Goal: Task Accomplishment & Management: Complete application form

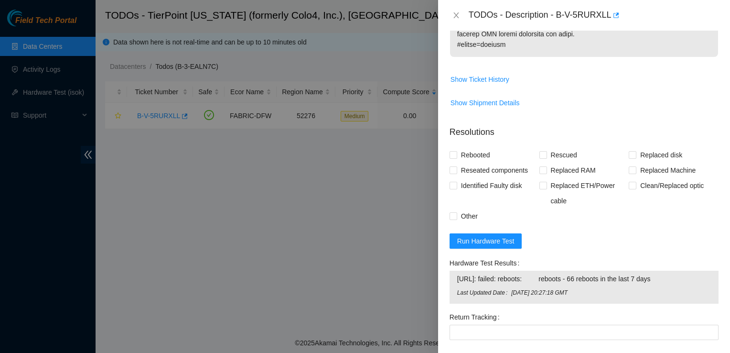
scroll to position [688, 0]
click at [456, 151] on input "Rebooted" at bounding box center [453, 154] width 7 height 7
checkbox input "true"
click at [629, 166] on input "Replaced Machine" at bounding box center [632, 169] width 7 height 7
checkbox input "true"
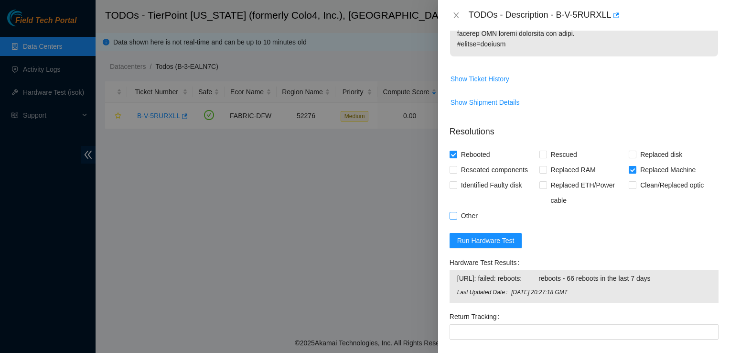
click at [455, 212] on input "Other" at bounding box center [453, 215] width 7 height 7
checkbox input "true"
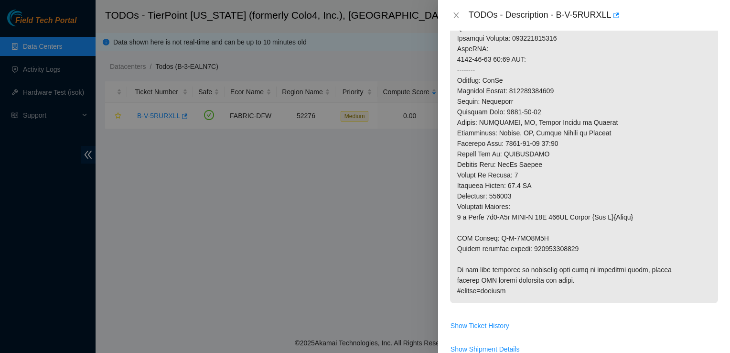
scroll to position [442, 0]
drag, startPoint x: 580, startPoint y: 224, endPoint x: 529, endPoint y: 227, distance: 51.2
click at [529, 227] on p at bounding box center [584, 38] width 268 height 530
copy p "417328431111"
click at [529, 227] on p at bounding box center [584, 38] width 268 height 530
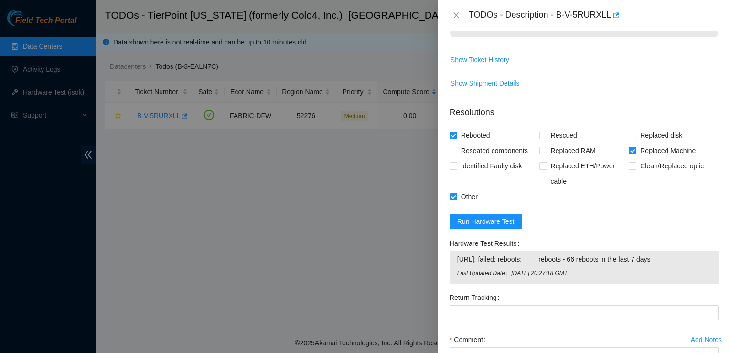
scroll to position [709, 0]
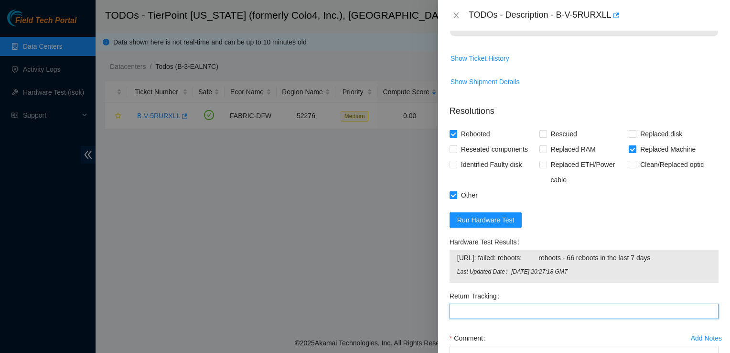
click at [511, 303] on Tracking "Return Tracking" at bounding box center [584, 310] width 269 height 15
paste Tracking "417328431111"
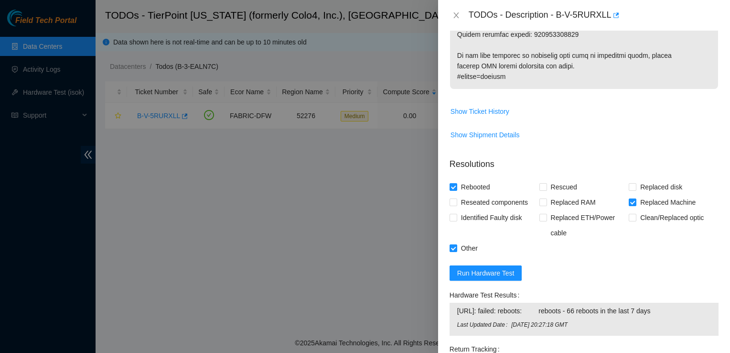
scroll to position [771, 0]
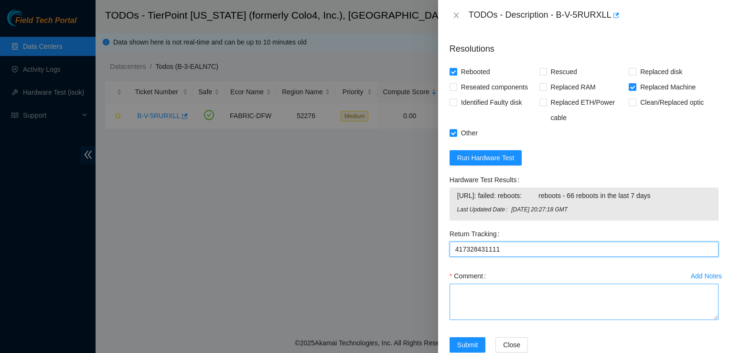
type Tracking "417328431111"
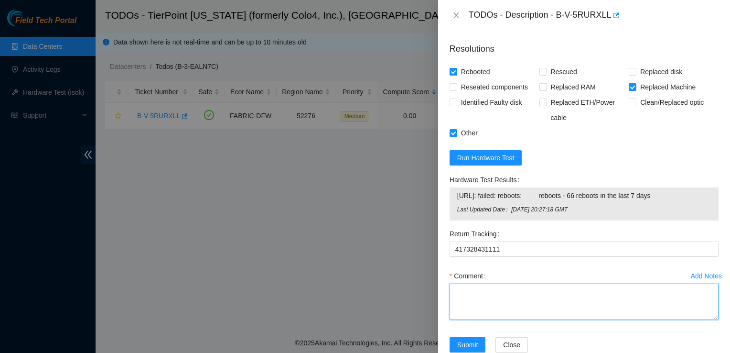
click at [491, 283] on textarea "Comment" at bounding box center [584, 301] width 269 height 36
click at [561, 283] on textarea "verified server SN for replacement. replaced" at bounding box center [584, 301] width 269 height 36
click at [557, 283] on textarea "verified server SN for replacement. eplaced" at bounding box center [584, 301] width 269 height 36
click at [614, 283] on textarea "verified server SN for replacement. Replaced" at bounding box center [584, 301] width 269 height 36
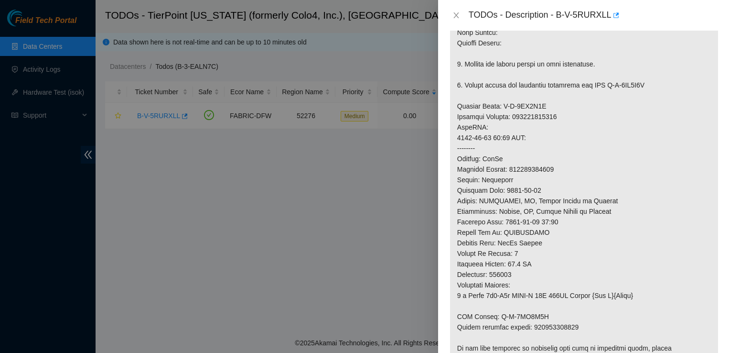
scroll to position [319, 0]
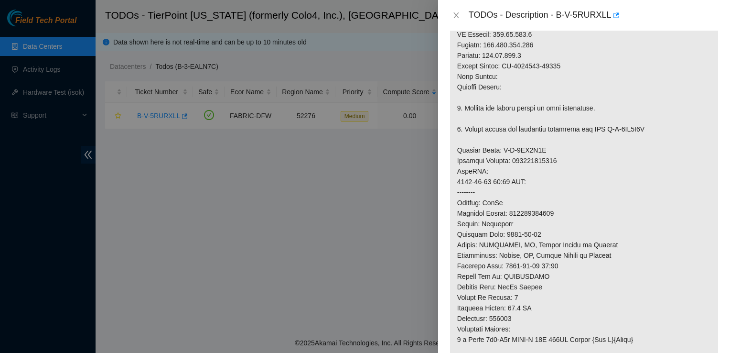
click at [551, 21] on div "TODOs - Description - B-V-5RURXLL" at bounding box center [594, 15] width 250 height 15
drag, startPoint x: 556, startPoint y: 19, endPoint x: 612, endPoint y: 15, distance: 55.6
click at [612, 15] on div "TODOs - Description - B-V-5RURXLL" at bounding box center [594, 15] width 250 height 15
copy div "B-V-5RURXLL"
click at [614, 15] on icon "button" at bounding box center [617, 14] width 6 height 5
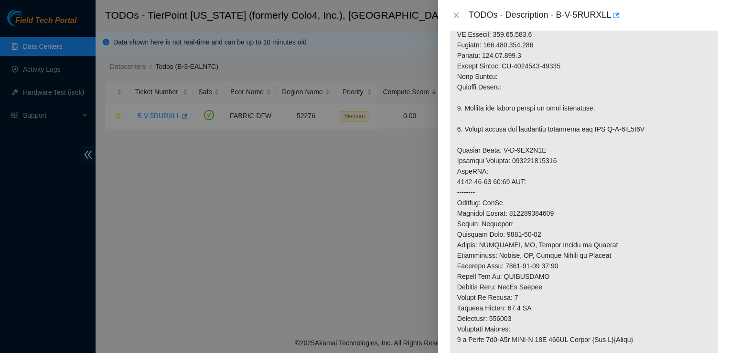
click at [536, 51] on p at bounding box center [584, 161] width 268 height 530
click at [547, 23] on div "TODOs - Description - B-V-5RURXLL" at bounding box center [584, 15] width 292 height 31
drag, startPoint x: 607, startPoint y: 13, endPoint x: 552, endPoint y: 15, distance: 55.5
click at [552, 15] on div "TODOs - Description - B-V-5RURXLL" at bounding box center [594, 15] width 250 height 15
drag, startPoint x: 552, startPoint y: 15, endPoint x: 659, endPoint y: 62, distance: 117.1
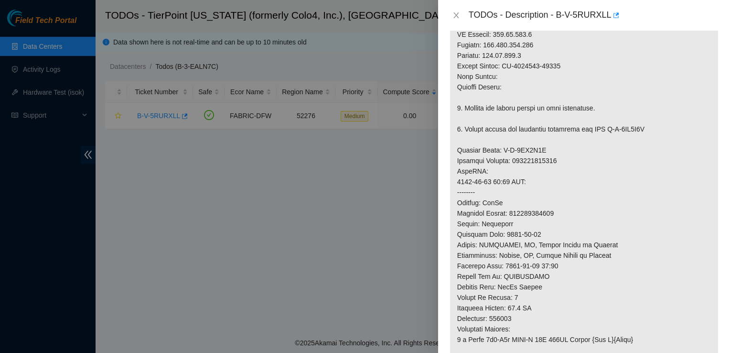
click at [659, 62] on p at bounding box center [584, 161] width 268 height 530
drag, startPoint x: 608, startPoint y: 13, endPoint x: 556, endPoint y: 17, distance: 51.8
click at [556, 17] on div "TODOs - Description - B-V-5RURXLL" at bounding box center [594, 15] width 250 height 15
copy div "B-V-5RURXLL"
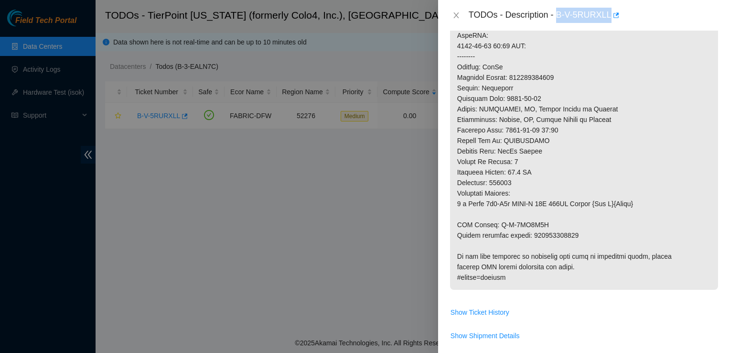
scroll to position [427, 0]
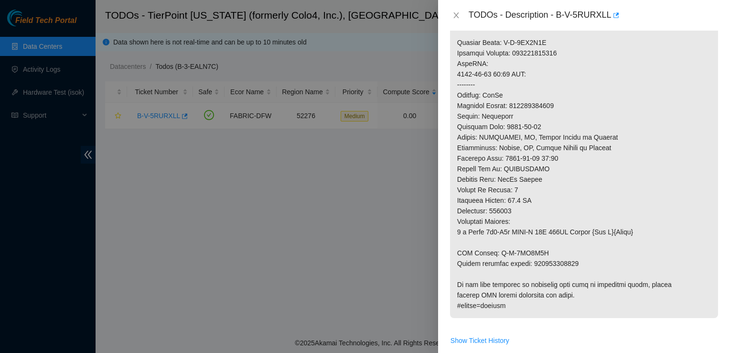
click at [556, 78] on p at bounding box center [584, 53] width 268 height 530
drag, startPoint x: 556, startPoint y: 78, endPoint x: 513, endPoint y: 87, distance: 43.9
click at [513, 87] on p at bounding box center [584, 53] width 268 height 530
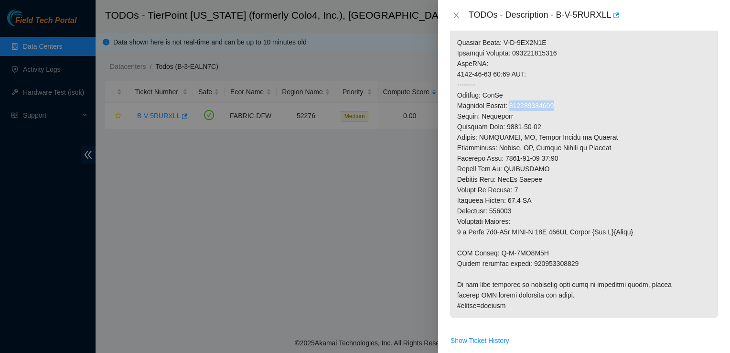
drag, startPoint x: 511, startPoint y: 84, endPoint x: 553, endPoint y: 87, distance: 42.2
click at [553, 87] on p at bounding box center [584, 53] width 268 height 530
copy p "417328431100"
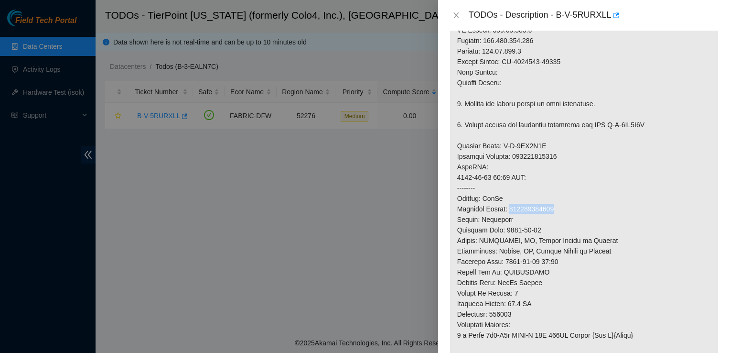
scroll to position [323, 0]
drag, startPoint x: 545, startPoint y: 121, endPoint x: 500, endPoint y: 121, distance: 44.4
click at [500, 121] on p at bounding box center [584, 157] width 268 height 530
copy p "B-V-5WL7Z4N"
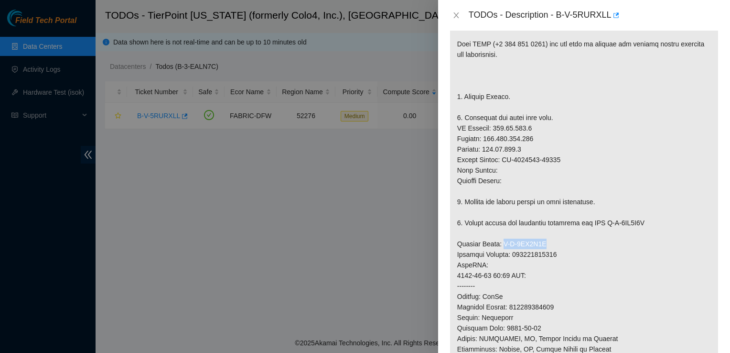
scroll to position [226, 0]
click at [561, 141] on p at bounding box center [584, 254] width 268 height 530
drag, startPoint x: 562, startPoint y: 141, endPoint x: 504, endPoint y: 137, distance: 58.4
click at [504, 137] on p at bounding box center [584, 254] width 268 height 530
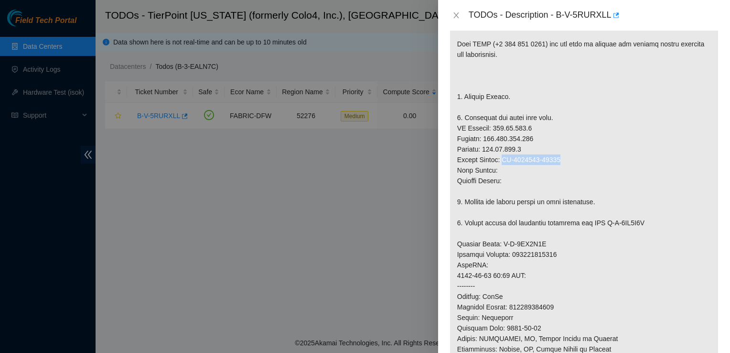
copy p "CT-4201109-00084"
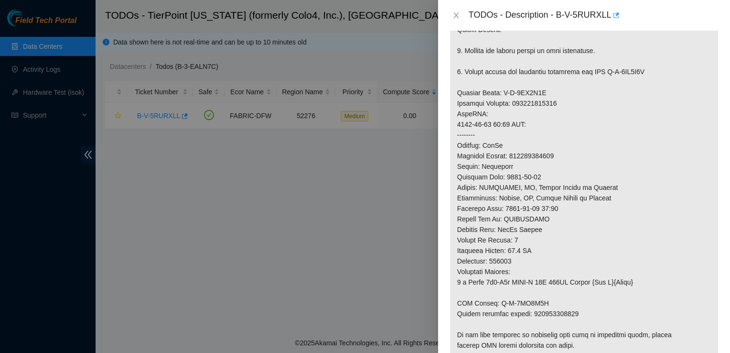
scroll to position [378, 0]
drag, startPoint x: 546, startPoint y: 277, endPoint x: 495, endPoint y: 276, distance: 50.7
click at [495, 276] on p at bounding box center [584, 103] width 268 height 530
copy p "B-V-5WL7Z4X"
drag, startPoint x: 579, startPoint y: 292, endPoint x: 531, endPoint y: 287, distance: 48.0
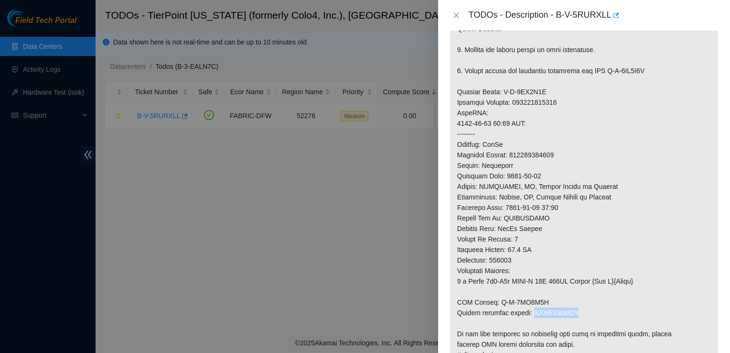
click at [531, 287] on p at bounding box center [584, 103] width 268 height 530
copy p "417328431111"
click at [580, 290] on p at bounding box center [584, 103] width 268 height 530
drag, startPoint x: 580, startPoint y: 290, endPoint x: 538, endPoint y: 293, distance: 42.2
click at [538, 293] on p at bounding box center [584, 103] width 268 height 530
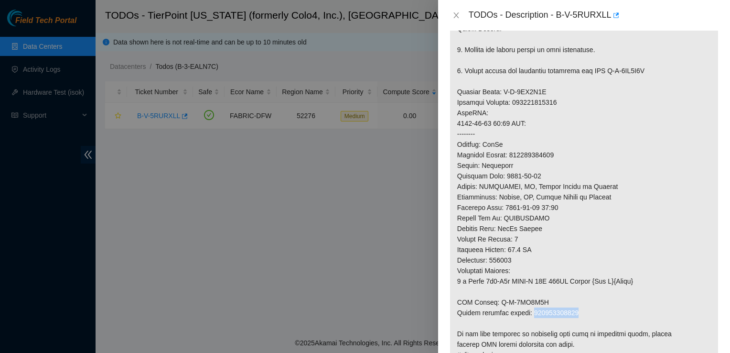
copy p "417328431111"
click at [538, 293] on p at bounding box center [584, 103] width 268 height 530
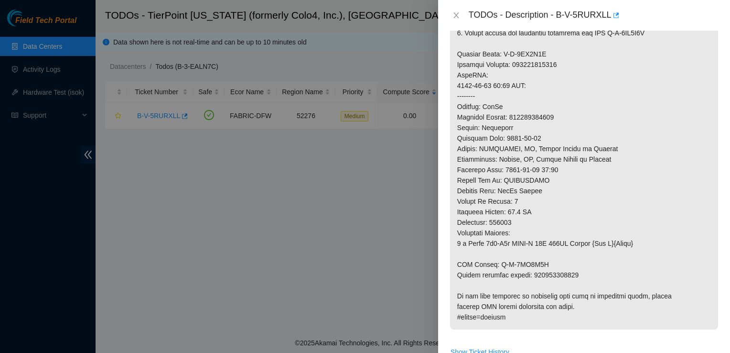
scroll to position [416, 0]
drag, startPoint x: 580, startPoint y: 253, endPoint x: 536, endPoint y: 257, distance: 43.7
click at [536, 257] on p at bounding box center [584, 64] width 268 height 530
drag, startPoint x: 536, startPoint y: 257, endPoint x: 579, endPoint y: 248, distance: 44.0
click at [579, 248] on p at bounding box center [584, 64] width 268 height 530
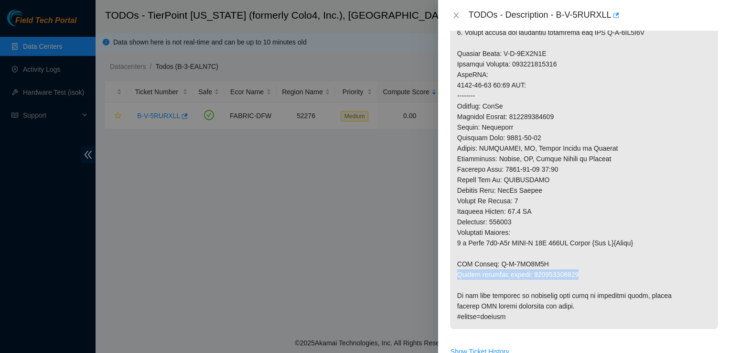
click at [579, 248] on p at bounding box center [584, 64] width 268 height 530
click at [579, 254] on p at bounding box center [584, 64] width 268 height 530
drag, startPoint x: 579, startPoint y: 254, endPoint x: 531, endPoint y: 253, distance: 48.3
click at [531, 253] on p at bounding box center [584, 64] width 268 height 530
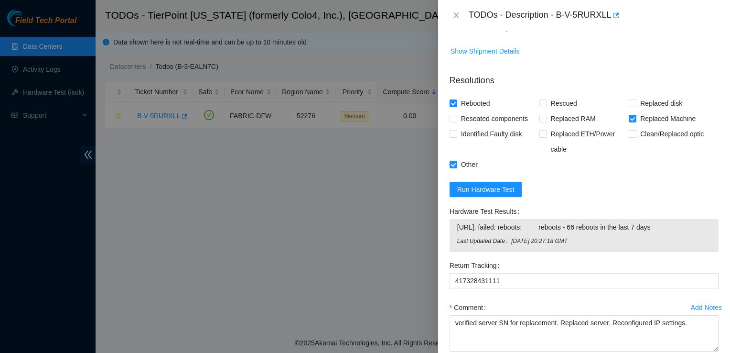
scroll to position [771, 0]
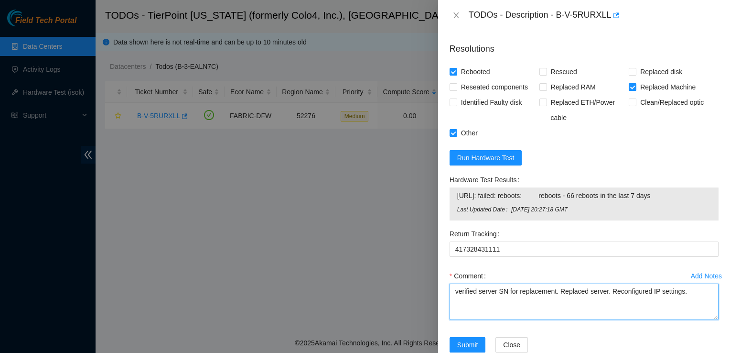
click at [700, 283] on textarea "verified server SN for replacement. Replaced server. Reconfigured IP settings." at bounding box center [584, 301] width 269 height 36
click at [459, 283] on textarea "verified server SN for replacement. Replaced server. Reconfigured IP settings. …" at bounding box center [584, 301] width 269 height 36
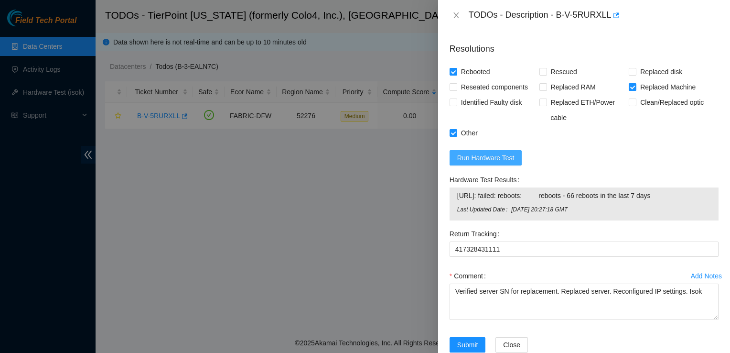
click at [493, 150] on button "Run Hardware Test" at bounding box center [486, 157] width 73 height 15
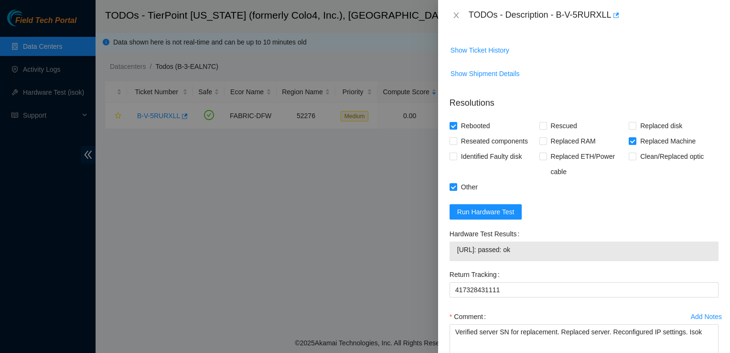
scroll to position [758, 0]
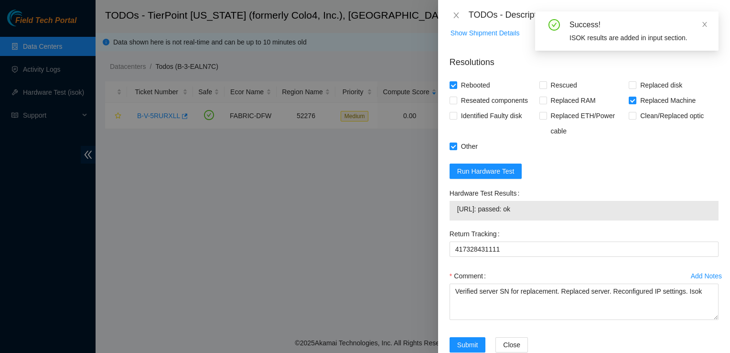
drag, startPoint x: 554, startPoint y: 191, endPoint x: 457, endPoint y: 185, distance: 97.7
click at [457, 203] on td "104.70.178.6: passed: ok" at bounding box center [584, 210] width 255 height 15
copy span "104.70.178.6: passed: ok"
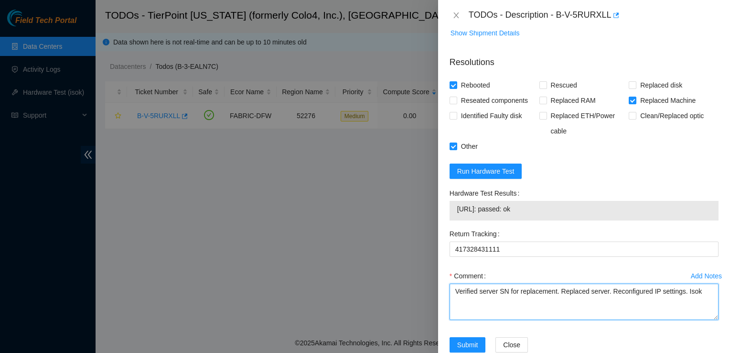
paste textarea "104.70.178.6: passed: ok"
type textarea "Verified server SN for replacement. Replaced server. Reconfigured IP settings. …"
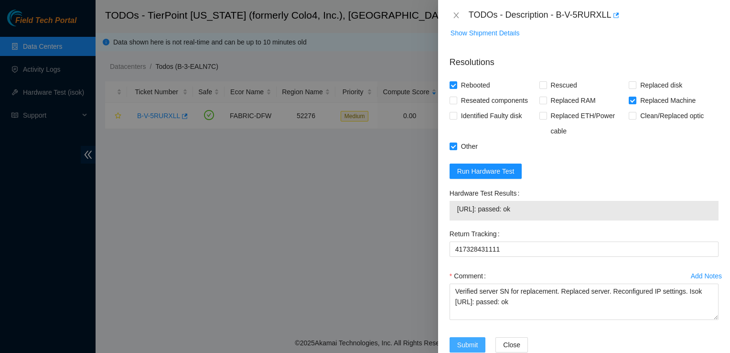
click at [474, 339] on span "Submit" at bounding box center [467, 344] width 21 height 11
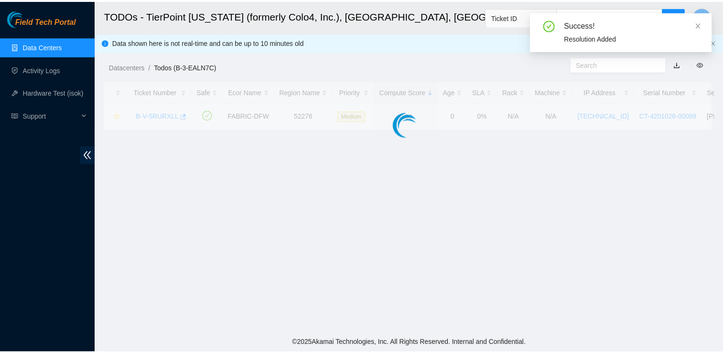
scroll to position [256, 0]
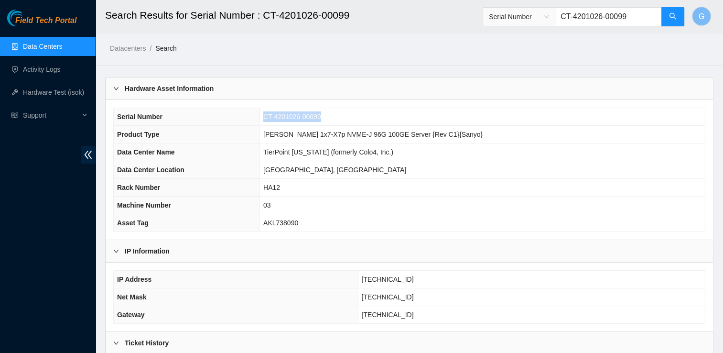
drag, startPoint x: 373, startPoint y: 119, endPoint x: 284, endPoint y: 116, distance: 89.4
click at [284, 116] on tr "Serial Number CT-4201026-00099" at bounding box center [409, 117] width 591 height 18
copy tr "CT-4201026-00099"
click at [364, 119] on td "CT-4201026-00099" at bounding box center [482, 117] width 445 height 18
drag, startPoint x: 348, startPoint y: 117, endPoint x: 292, endPoint y: 119, distance: 56.0
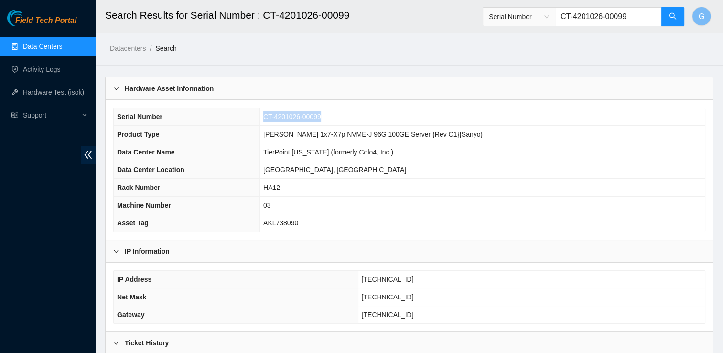
click at [292, 119] on td "CT-4201026-00099" at bounding box center [482, 117] width 445 height 18
copy span "CT-4201026-00099"
click at [359, 117] on td "CT-4201026-00099" at bounding box center [482, 117] width 445 height 18
drag, startPoint x: 359, startPoint y: 117, endPoint x: 292, endPoint y: 119, distance: 67.4
click at [292, 119] on td "CT-4201026-00099" at bounding box center [482, 117] width 445 height 18
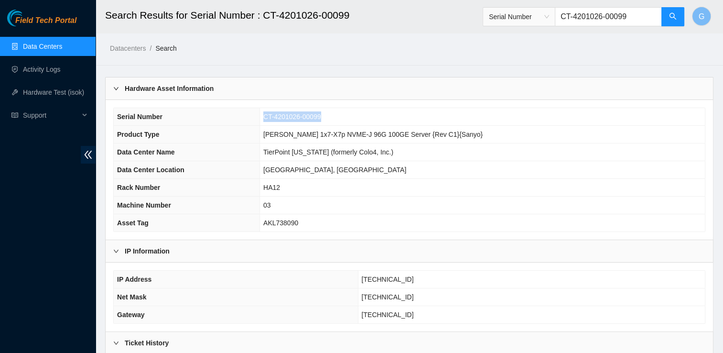
copy span "CT-4201026-00099"
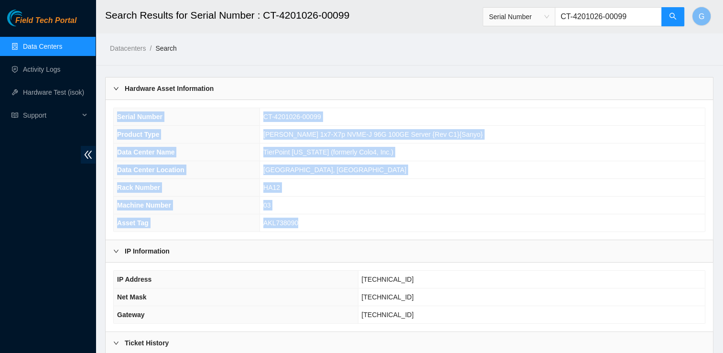
drag, startPoint x: 356, startPoint y: 224, endPoint x: 113, endPoint y: 122, distance: 263.3
click at [113, 122] on div "Serial Number CT-4201026-00099 Product Type Ciara 1x7-X7p NVME-J 96G 100GE Serv…" at bounding box center [409, 170] width 607 height 140
copy tbody "Serial Number CT-4201026-00099 Product Type Ciara 1x7-X7p NVME-J 96G 100GE Serv…"
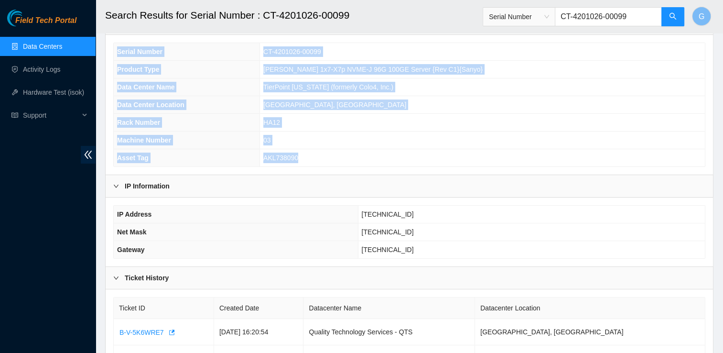
scroll to position [65, 0]
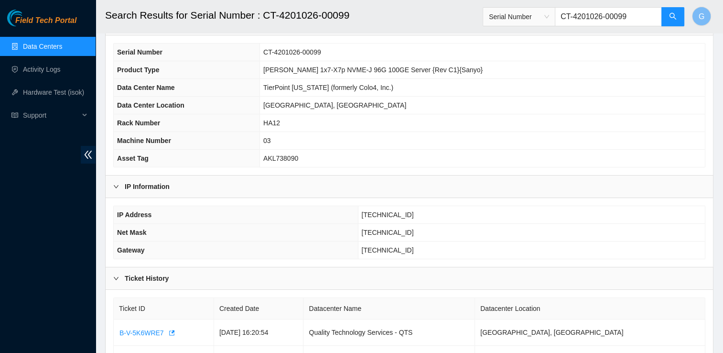
click at [454, 18] on h2 "Search Results for Serial Number : CT-4201026-00099" at bounding box center [351, 15] width 493 height 31
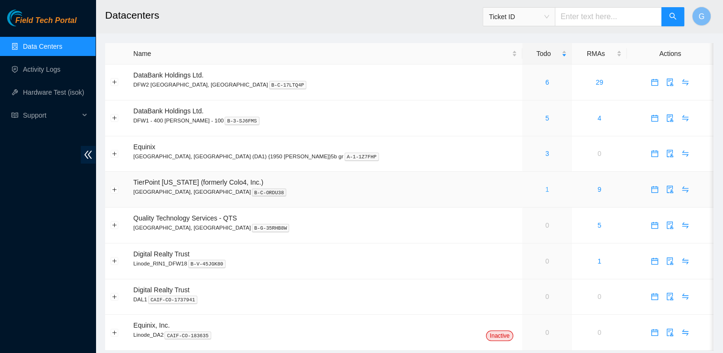
click at [545, 188] on link "1" at bounding box center [547, 189] width 4 height 8
click at [545, 192] on link "1" at bounding box center [547, 189] width 4 height 8
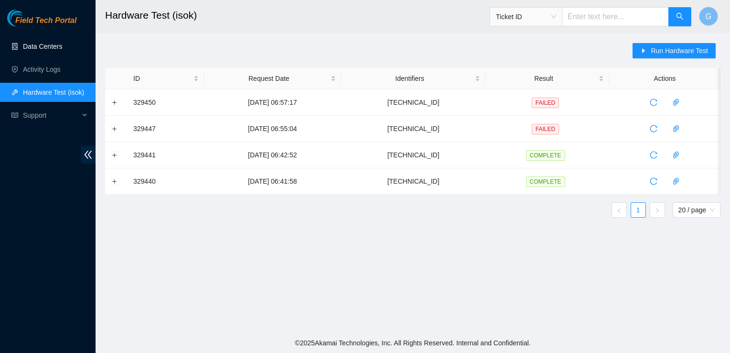
click at [55, 50] on link "Data Centers" at bounding box center [42, 47] width 39 height 8
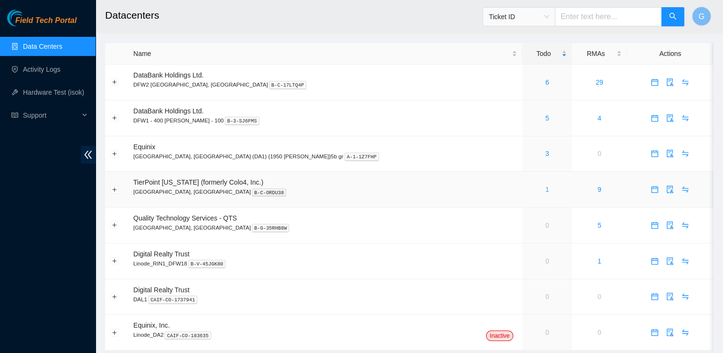
click at [545, 190] on link "1" at bounding box center [547, 189] width 4 height 8
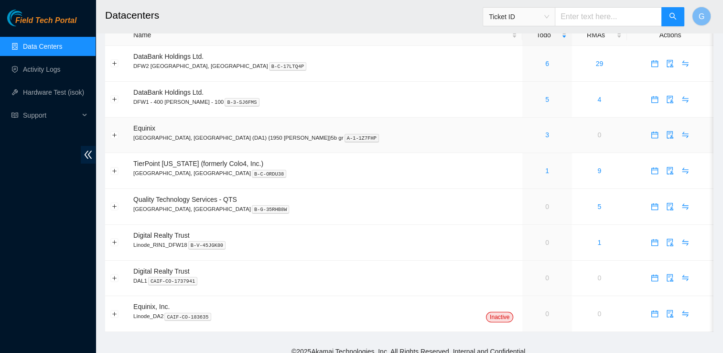
scroll to position [28, 0]
